Goal: Task Accomplishment & Management: Manage account settings

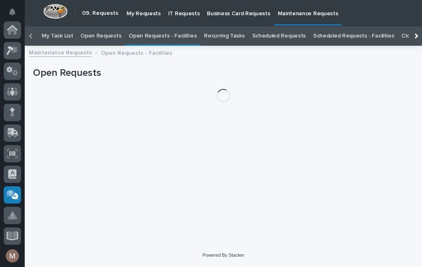
scroll to position [26, 0]
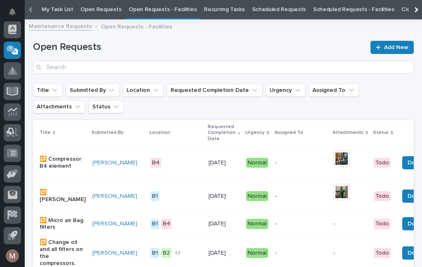
click at [159, 13] on link "Open Requests - Facilities" at bounding box center [162, 9] width 68 height 19
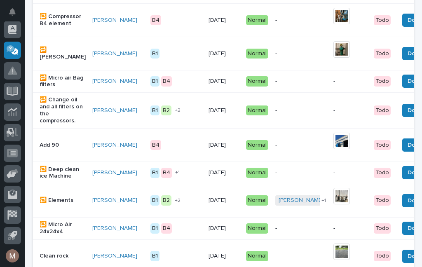
scroll to position [169, 0]
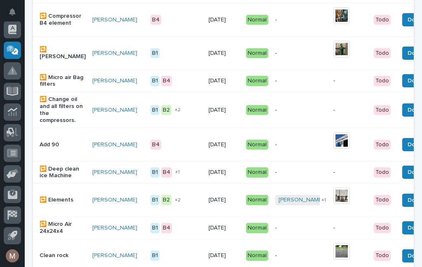
click at [53, 146] on div "Add 90" at bounding box center [63, 145] width 46 height 14
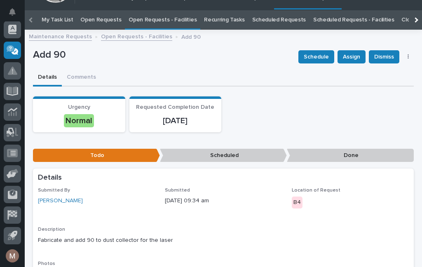
scroll to position [1, 0]
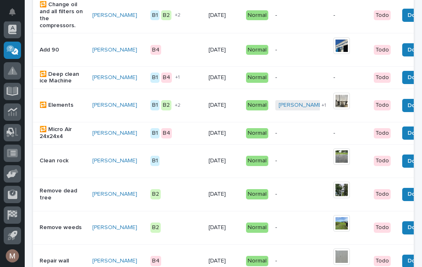
scroll to position [265, 0]
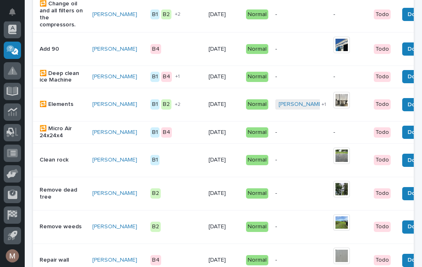
click at [63, 163] on p "Clean rock" at bounding box center [63, 159] width 46 height 7
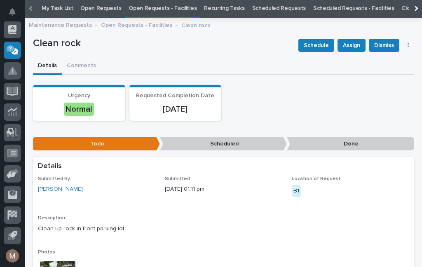
scroll to position [28, 0]
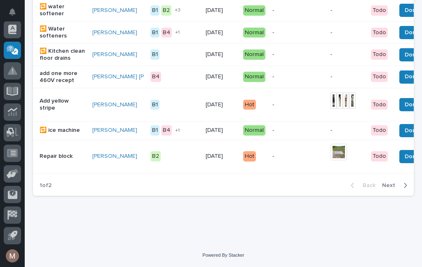
scroll to position [884, 0]
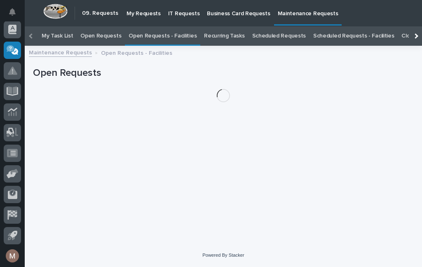
scroll to position [26, 0]
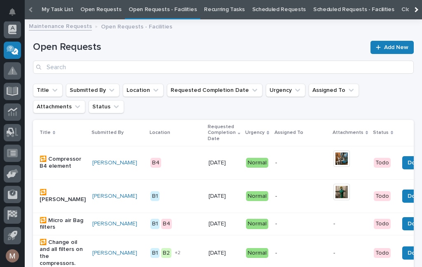
click at [165, 8] on link "Open Requests - Facilities" at bounding box center [162, 9] width 68 height 19
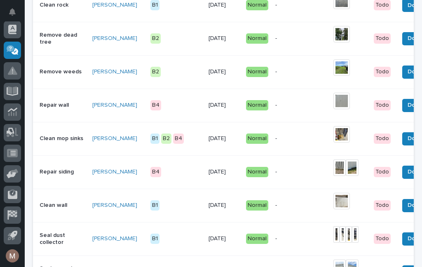
scroll to position [419, 0]
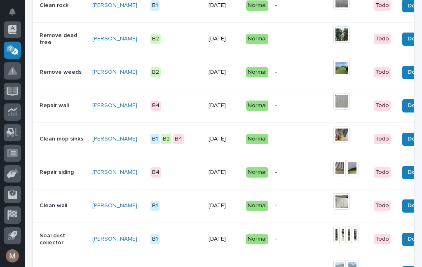
click at [402, 140] on button "Done" at bounding box center [415, 139] width 26 height 13
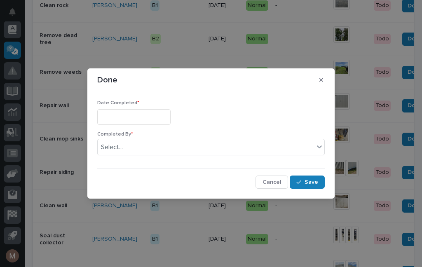
click at [131, 116] on input "text" at bounding box center [133, 116] width 73 height 15
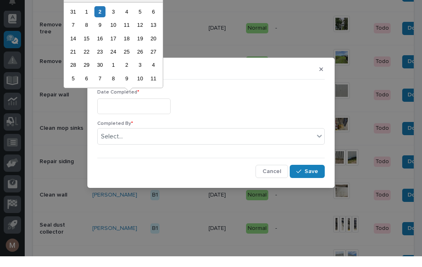
click at [105, 17] on div "2" at bounding box center [99, 22] width 11 height 11
type input "**********"
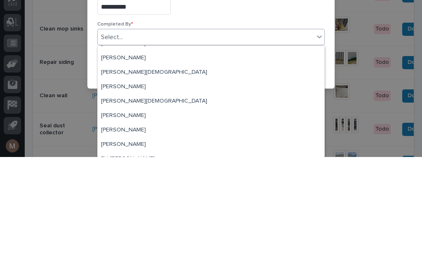
scroll to position [25, 0]
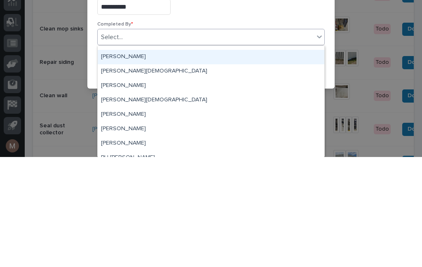
click at [126, 160] on div "[PERSON_NAME]" at bounding box center [211, 167] width 227 height 14
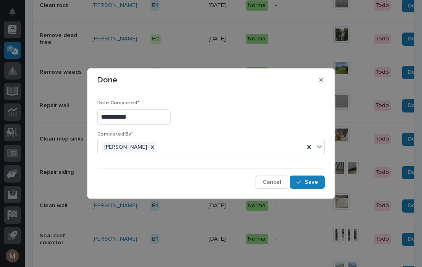
click at [319, 186] on button "Save" at bounding box center [307, 181] width 35 height 13
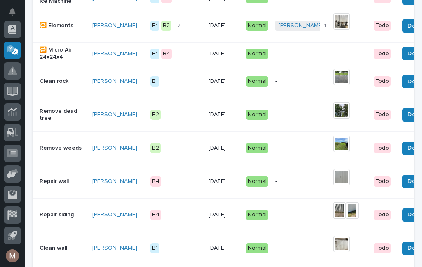
scroll to position [344, 0]
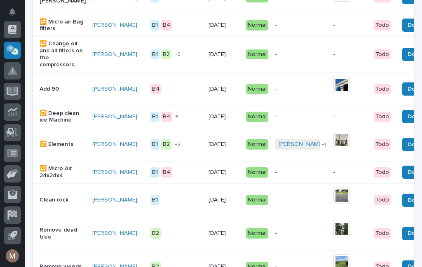
scroll to position [225, 0]
click at [61, 203] on p "Clean rock" at bounding box center [63, 199] width 46 height 7
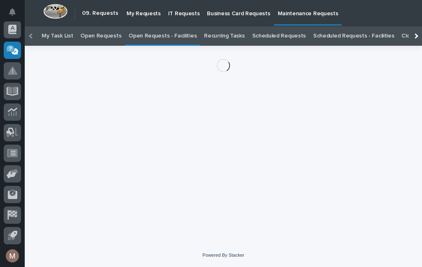
scroll to position [26, 0]
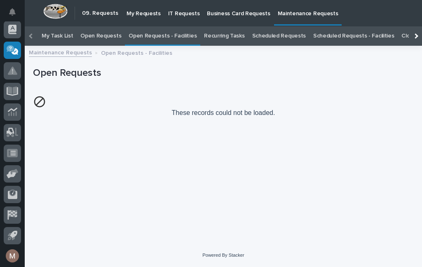
scroll to position [26, 0]
click at [159, 26] on link "Open Requests - Facilities" at bounding box center [162, 35] width 68 height 19
click at [161, 26] on link "Open Requests - Facilities" at bounding box center [162, 35] width 68 height 19
click at [169, 26] on link "Open Requests - Facilities" at bounding box center [162, 35] width 68 height 19
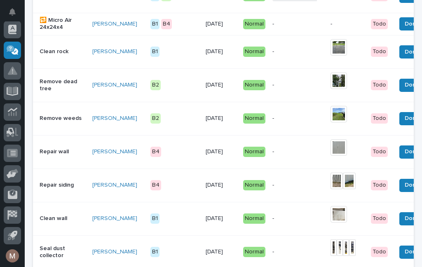
scroll to position [372, 0]
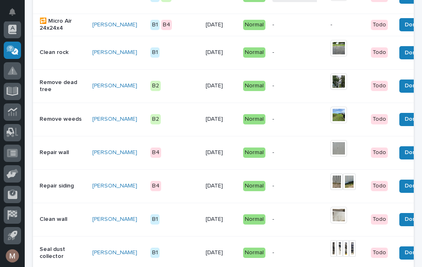
click at [404, 55] on span "Done" at bounding box center [411, 53] width 15 height 10
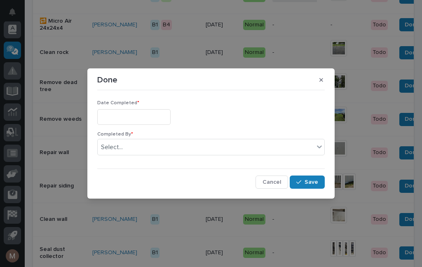
click at [139, 115] on input "text" at bounding box center [133, 116] width 73 height 15
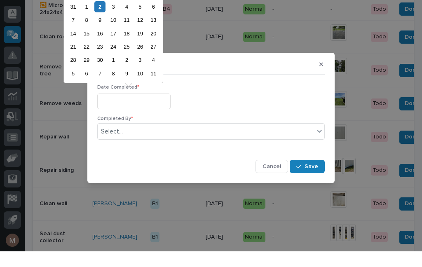
click at [105, 17] on div "2" at bounding box center [99, 22] width 11 height 11
type input "**********"
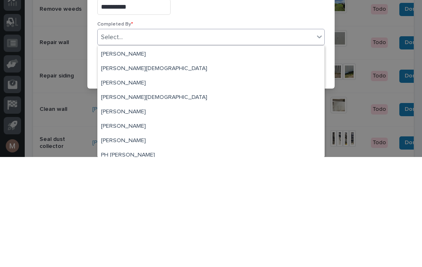
scroll to position [26, 0]
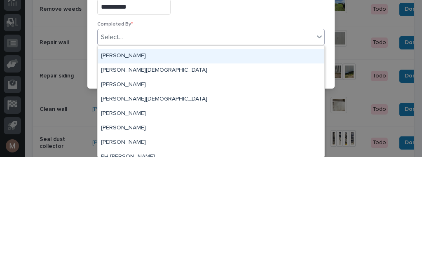
click at [134, 159] on div "[PERSON_NAME]" at bounding box center [211, 166] width 227 height 14
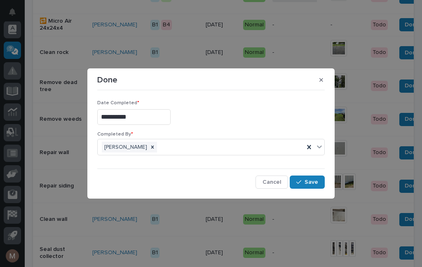
click at [315, 186] on button "Save" at bounding box center [307, 181] width 35 height 13
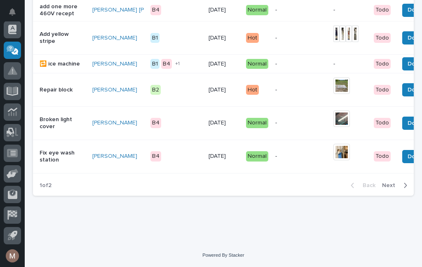
scroll to position [884, 0]
click at [395, 188] on span "Next" at bounding box center [391, 185] width 18 height 7
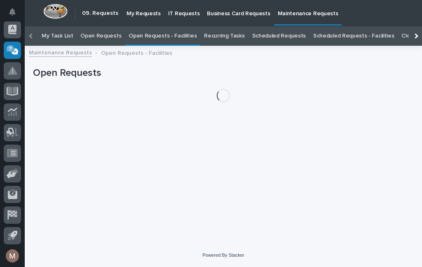
scroll to position [26, 0]
